Goal: Task Accomplishment & Management: Use online tool/utility

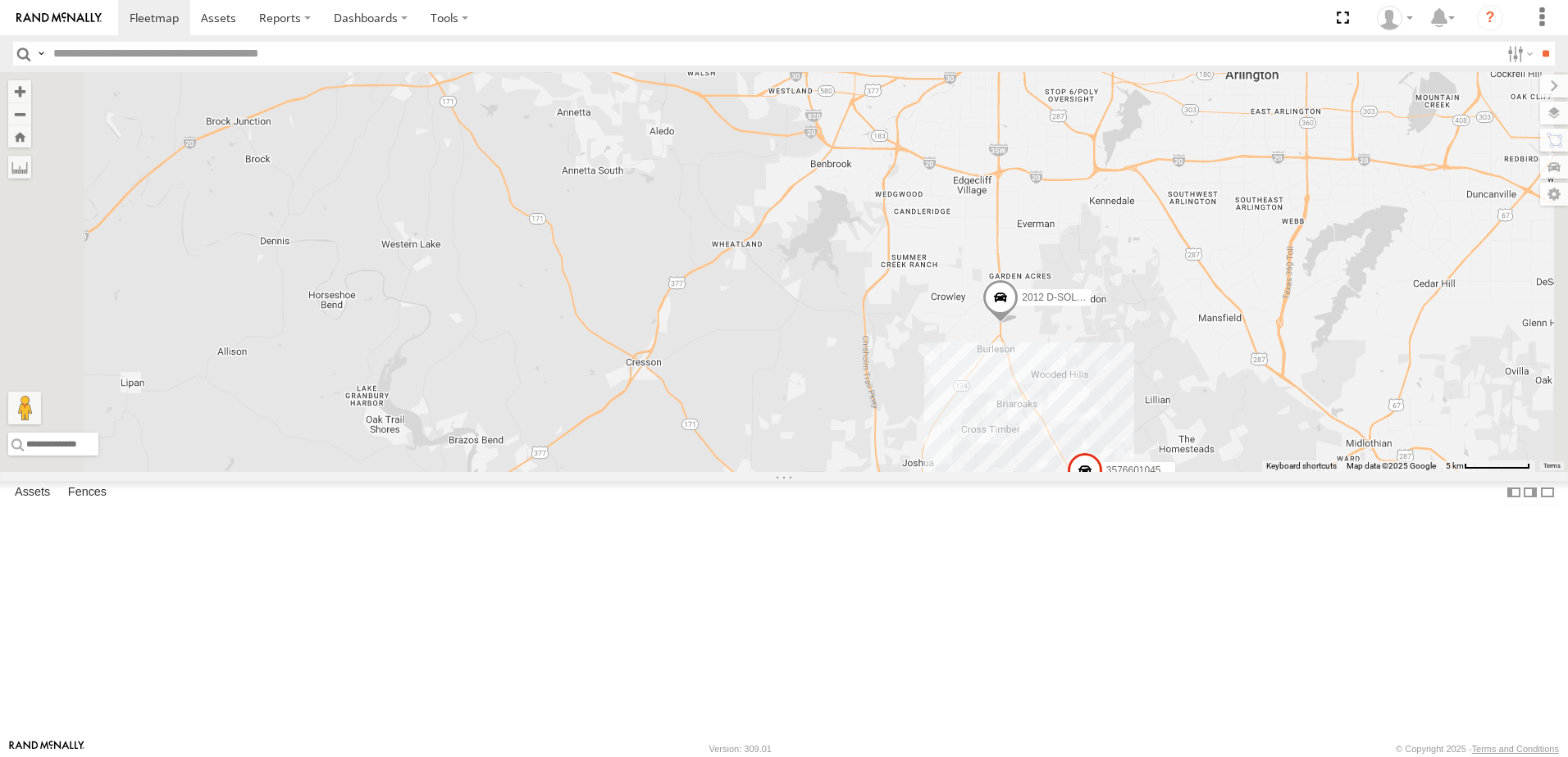
click at [0, 0] on link at bounding box center [0, 0] width 0 height 0
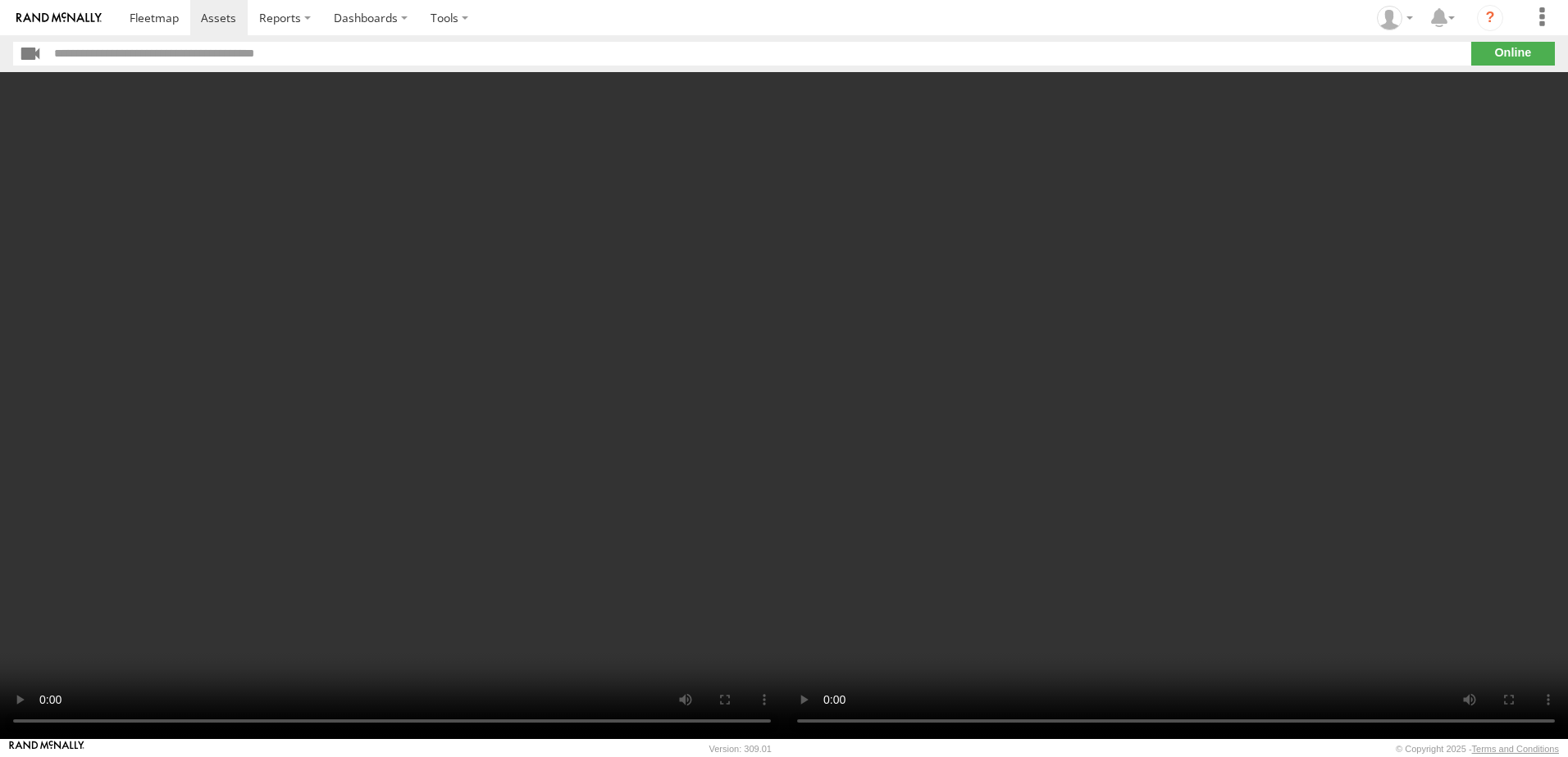
click at [879, 509] on video at bounding box center [1176, 405] width 784 height 667
click at [1033, 474] on video at bounding box center [1176, 405] width 784 height 667
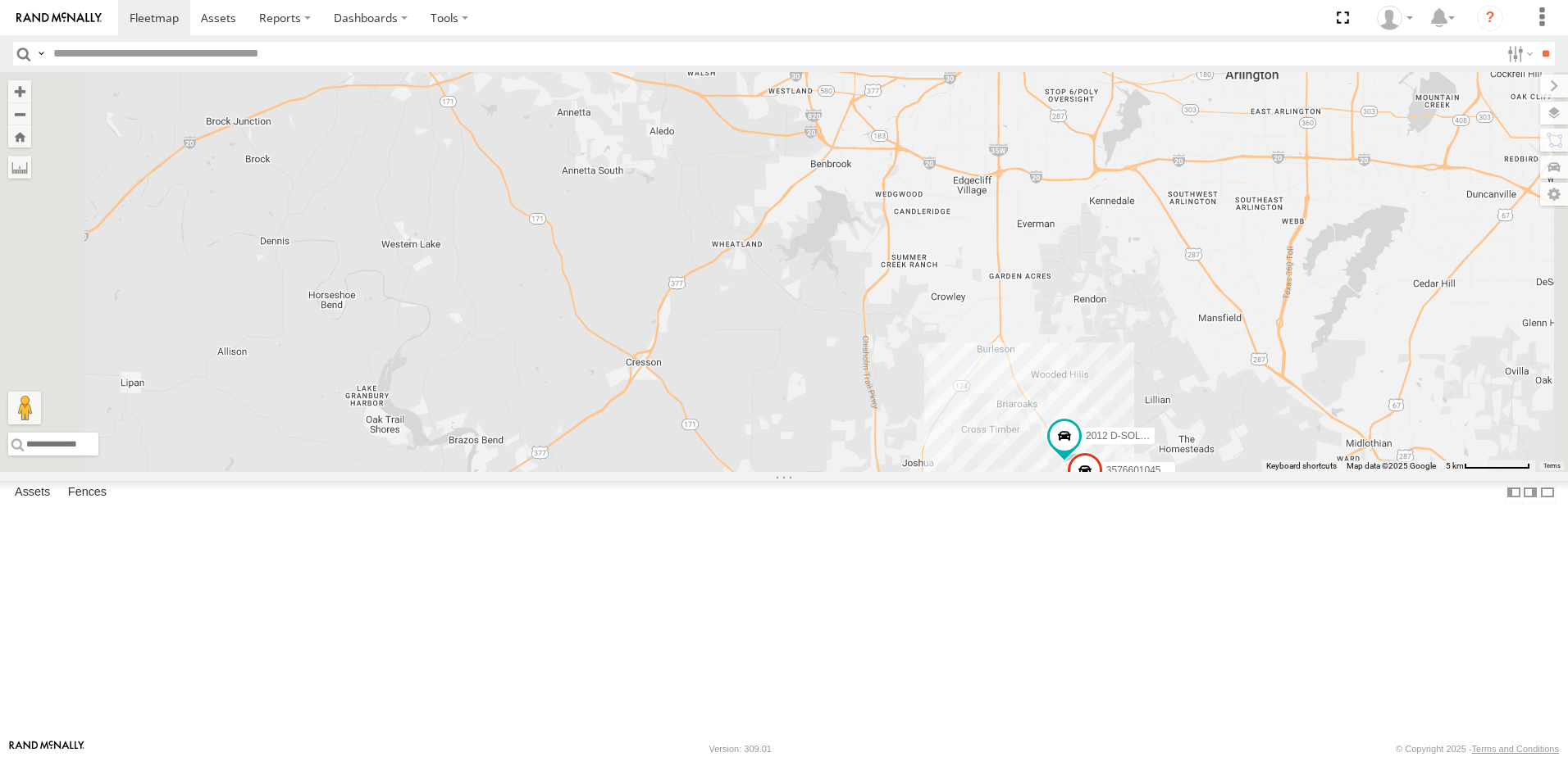
click at [0, 0] on span at bounding box center [0, 0] width 0 height 0
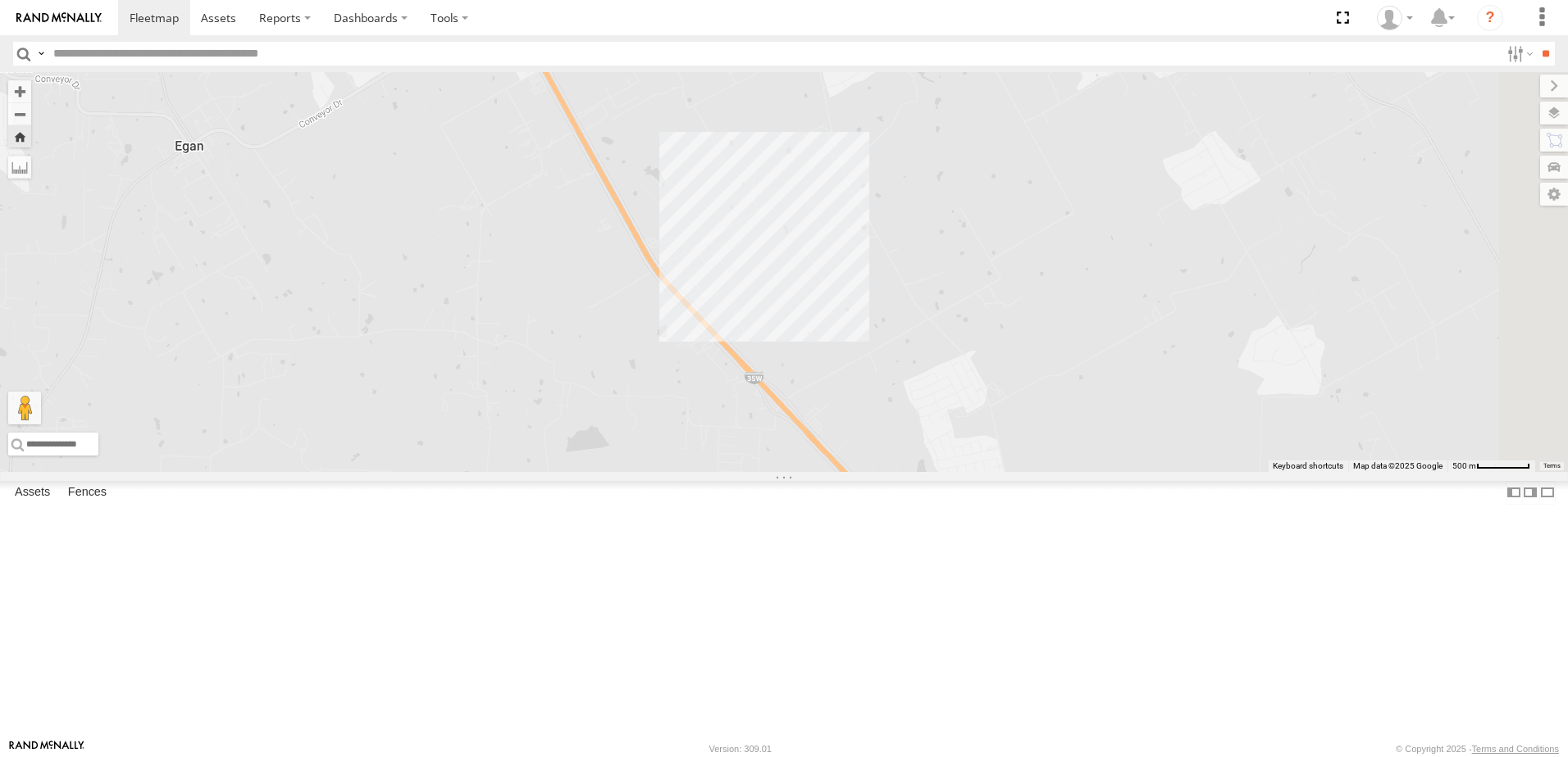
drag, startPoint x: 1197, startPoint y: 612, endPoint x: 809, endPoint y: 240, distance: 537.5
click at [809, 240] on div "2012 D-SOL Welding Truck #3" at bounding box center [784, 272] width 1568 height 400
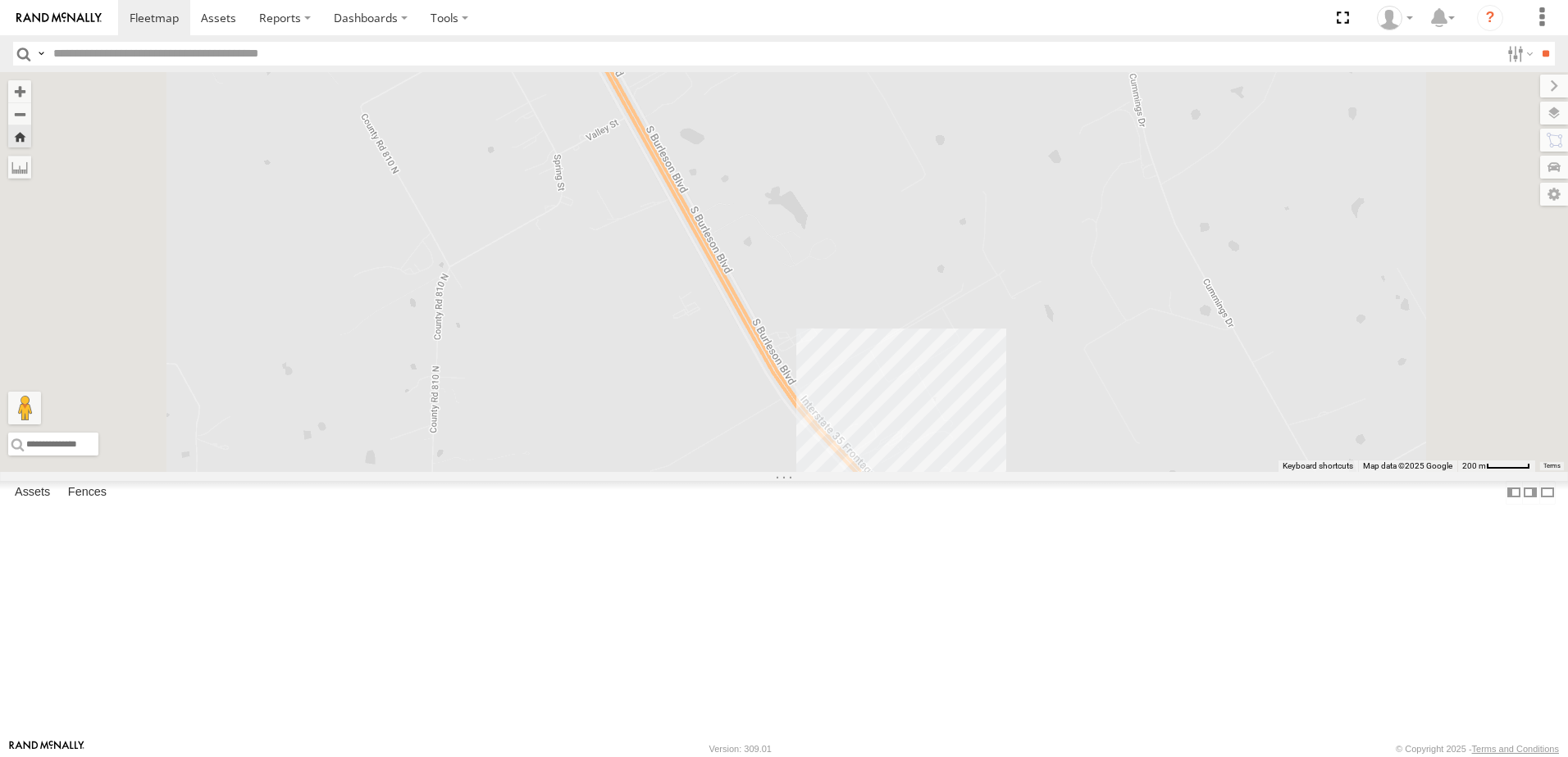
drag, startPoint x: 780, startPoint y: 198, endPoint x: 839, endPoint y: 303, distance: 120.4
click at [838, 302] on div "2012 D-SOL Welding Truck #3" at bounding box center [784, 272] width 1568 height 400
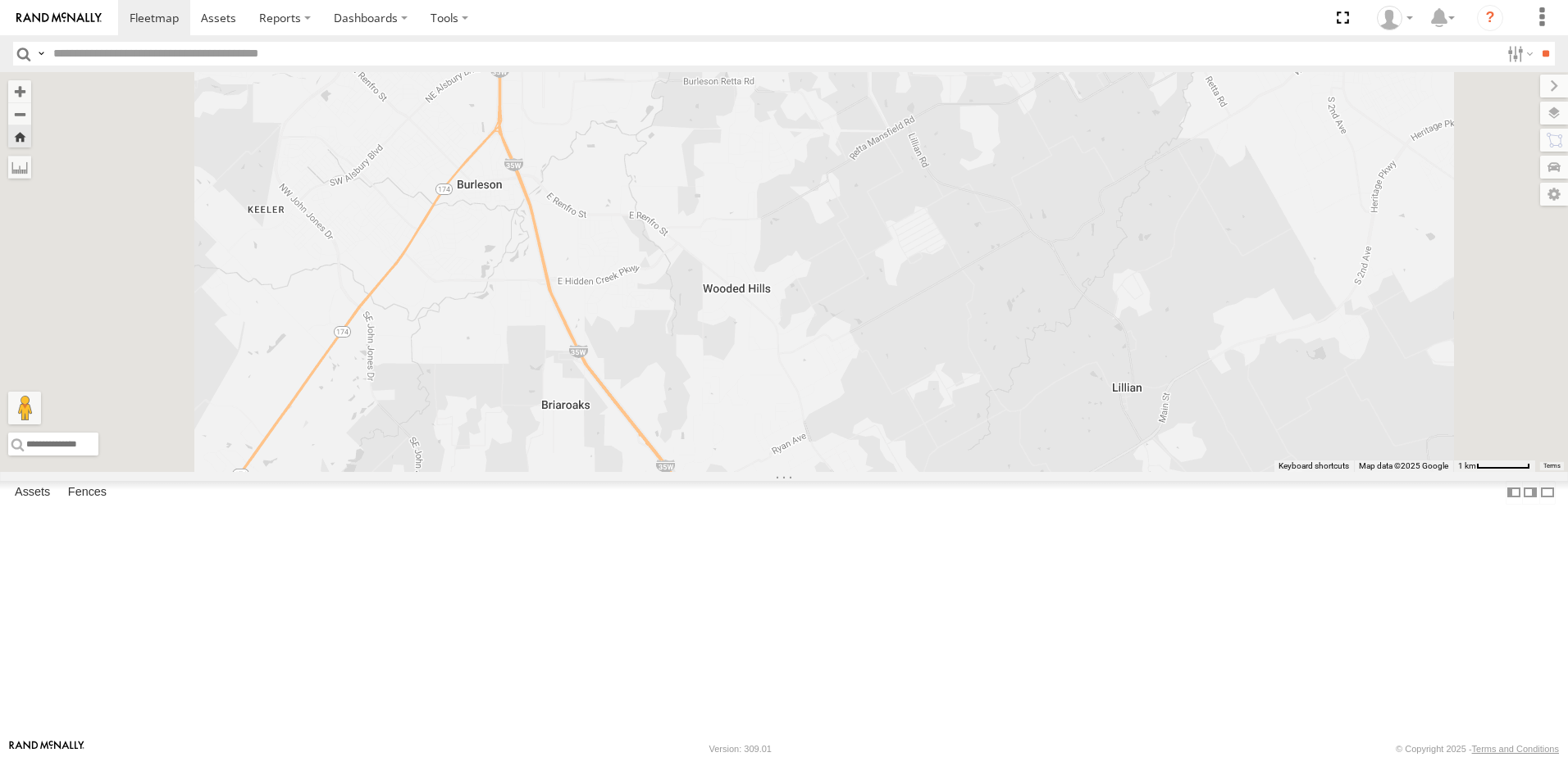
click at [0, 0] on span at bounding box center [0, 0] width 0 height 0
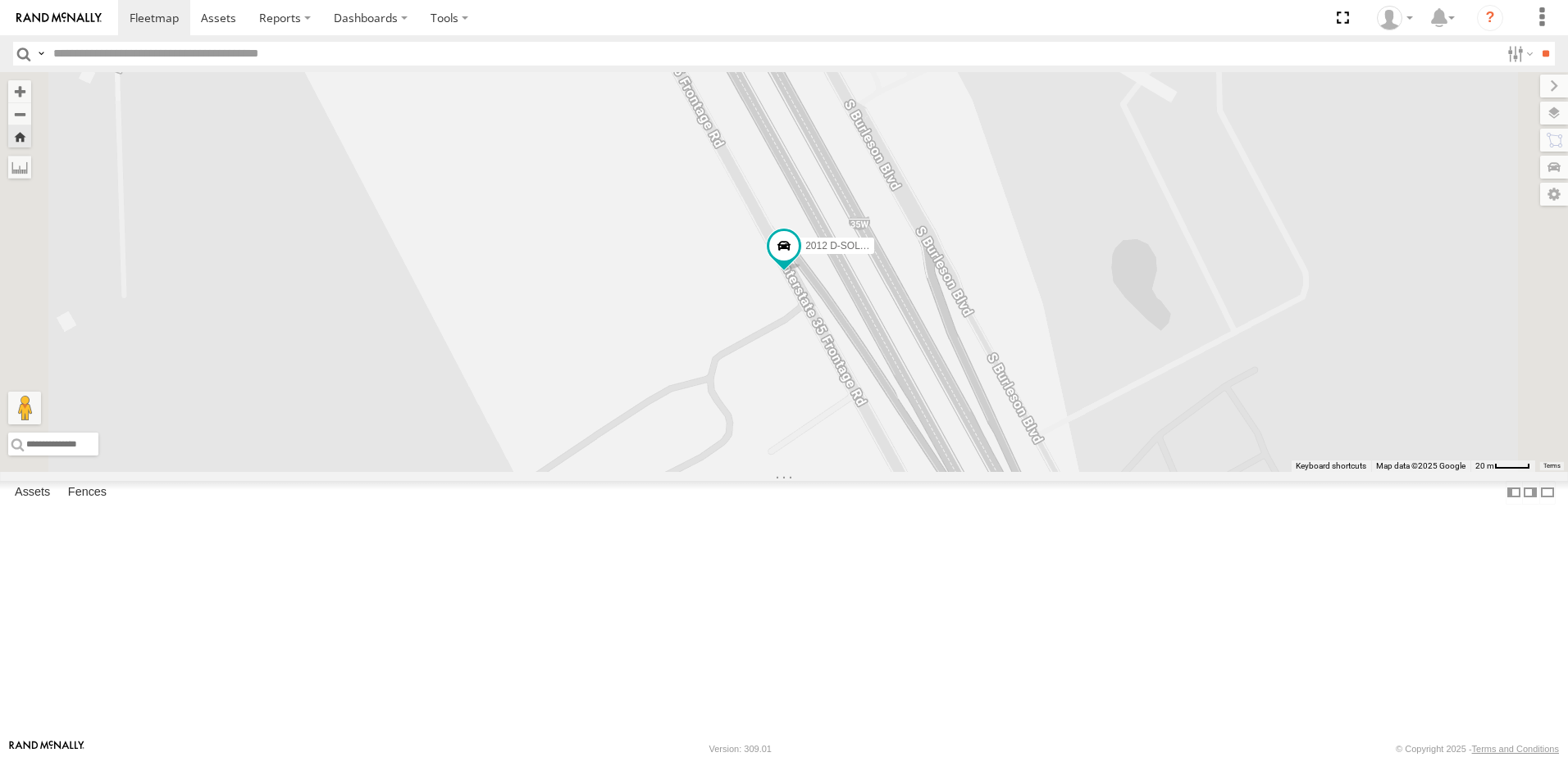
click at [0, 0] on link at bounding box center [0, 0] width 0 height 0
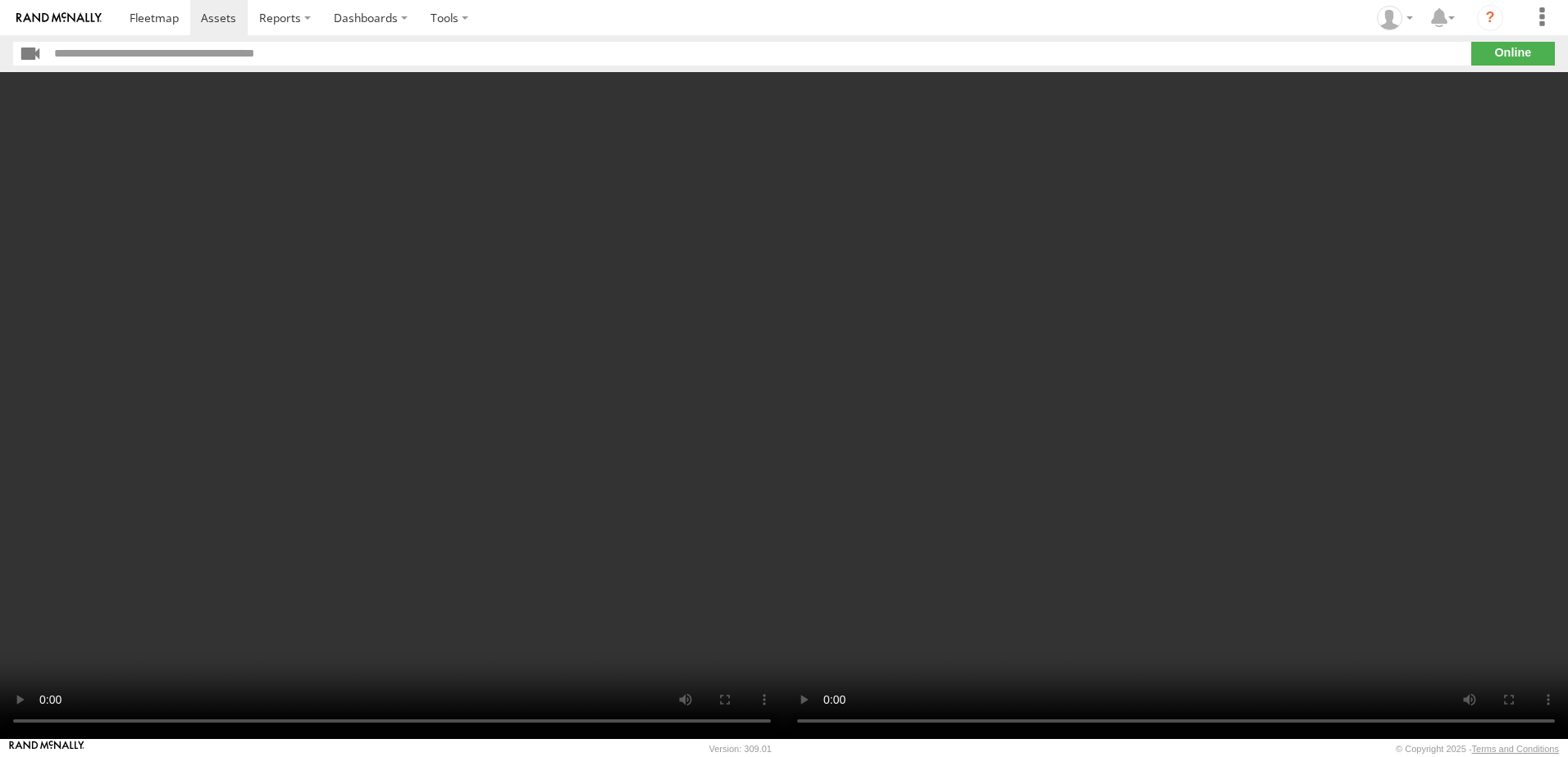
click at [529, 365] on video at bounding box center [392, 405] width 784 height 667
